Goal: Task Accomplishment & Management: Use online tool/utility

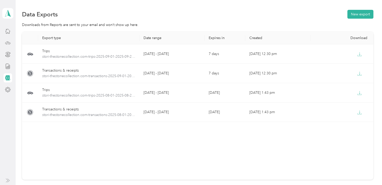
click at [7, 41] on icon at bounding box center [8, 43] width 6 height 6
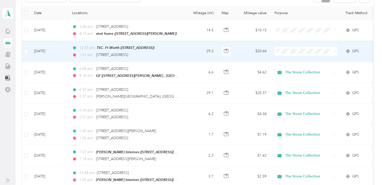
scroll to position [59, 0]
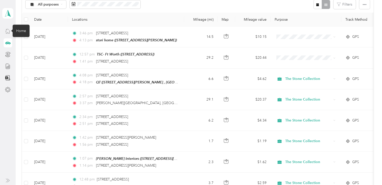
click at [9, 33] on icon at bounding box center [8, 31] width 6 height 6
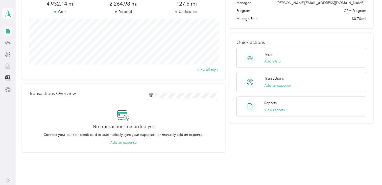
scroll to position [59, 0]
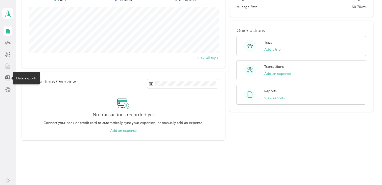
click at [8, 76] on icon at bounding box center [8, 78] width 6 height 6
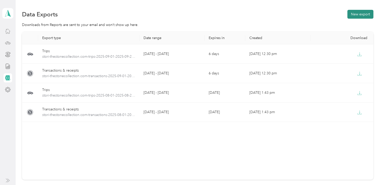
click at [363, 13] on button "New export" at bounding box center [360, 14] width 26 height 9
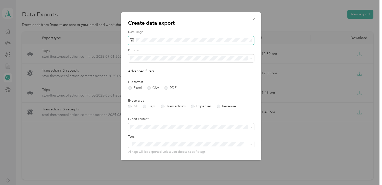
click at [131, 40] on rect at bounding box center [131, 40] width 1 height 1
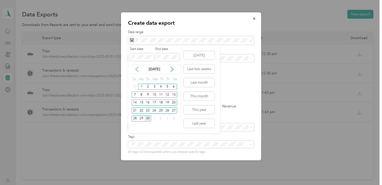
click at [137, 68] on icon at bounding box center [136, 69] width 5 height 5
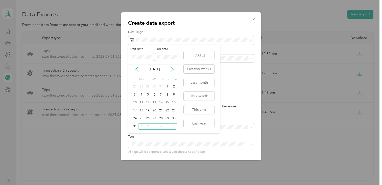
click at [171, 70] on icon at bounding box center [171, 69] width 5 height 5
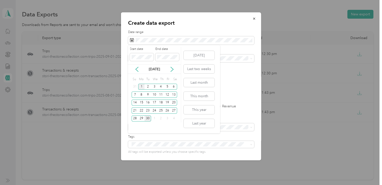
click at [142, 88] on div "1" at bounding box center [141, 87] width 7 height 6
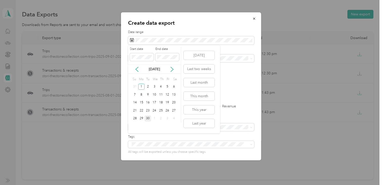
click at [147, 117] on div "30" at bounding box center [147, 119] width 7 height 6
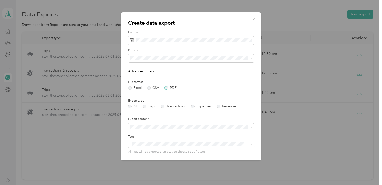
click at [165, 90] on label "PDF" at bounding box center [170, 88] width 12 height 4
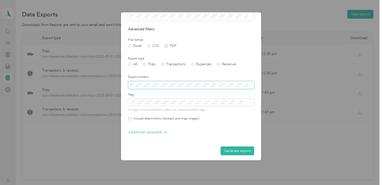
scroll to position [43, 0]
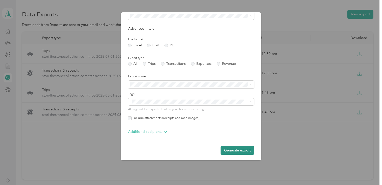
click at [227, 149] on button "Generate export" at bounding box center [237, 150] width 34 height 9
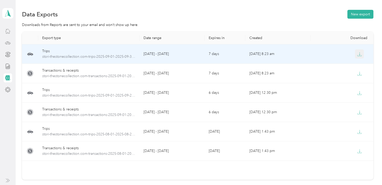
click at [359, 58] on button "button" at bounding box center [359, 53] width 9 height 9
